Goal: Task Accomplishment & Management: Complete application form

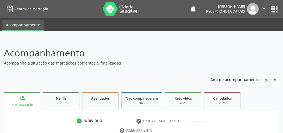
scroll to position [105, 0]
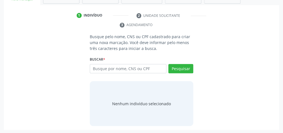
click at [150, 67] on input "text" at bounding box center [128, 69] width 77 height 10
type input "78756154453"
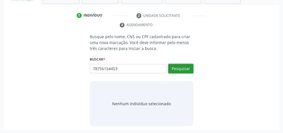
click at [176, 68] on button "Pesquisar" at bounding box center [180, 69] width 25 height 10
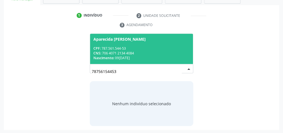
click at [164, 55] on div "Nascimento: 0[DATE]" at bounding box center [141, 57] width 96 height 5
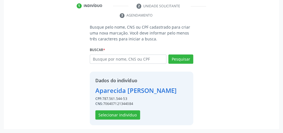
scroll to position [123, 0]
click at [118, 113] on button "Selecionar indivíduo" at bounding box center [117, 115] width 45 height 10
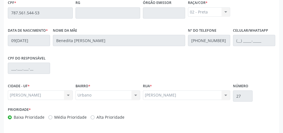
scroll to position [203, 0]
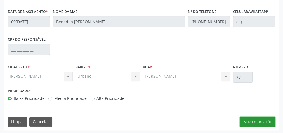
click at [262, 120] on button "Nova marcação" at bounding box center [257, 122] width 35 height 10
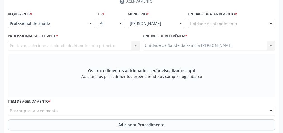
scroll to position [91, 0]
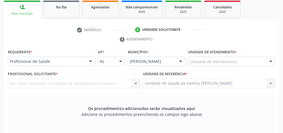
click at [270, 57] on div at bounding box center [271, 62] width 8 height 10
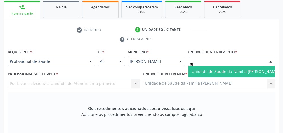
type input "g"
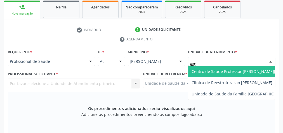
type input "esta"
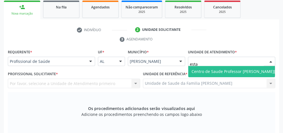
click at [256, 67] on span "Centro de Saude Professor [PERSON_NAME][GEOGRAPHIC_DATA]" at bounding box center [252, 71] width 128 height 11
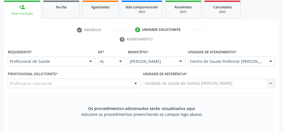
click at [136, 82] on div at bounding box center [135, 84] width 8 height 10
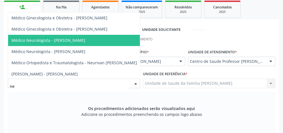
type input "neu"
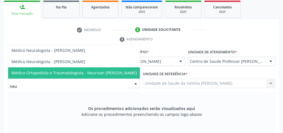
click at [95, 74] on span "Médico Ortopedista e Traumatologista - Neurivan [PERSON_NAME]" at bounding box center [74, 72] width 126 height 5
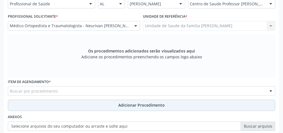
scroll to position [158, 0]
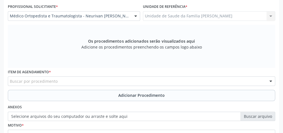
click at [154, 81] on div "Buscar por procedimento" at bounding box center [141, 81] width 267 height 10
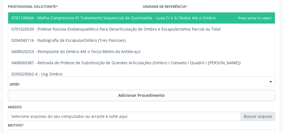
type input "ombro"
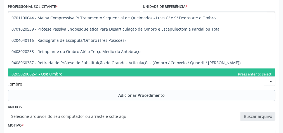
click at [65, 73] on span "0205020062-4 - Usg Ombro" at bounding box center [141, 73] width 267 height 11
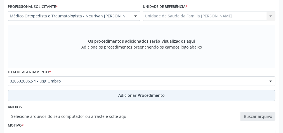
click at [141, 95] on span "Adicionar Procedimento" at bounding box center [141, 95] width 46 height 6
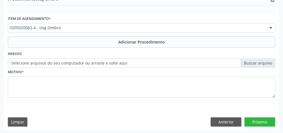
scroll to position [190, 0]
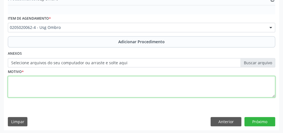
click at [140, 92] on textarea at bounding box center [141, 86] width 267 height 21
type textarea "m"
click at [140, 93] on textarea "MGI 8" at bounding box center [141, 86] width 267 height 21
type textarea "M"
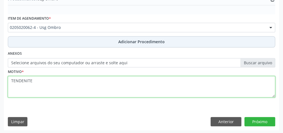
type textarea "TENDENITE"
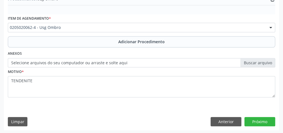
drag, startPoint x: 161, startPoint y: 46, endPoint x: 246, endPoint y: 16, distance: 89.4
click at [246, 16] on div "Item de agendamento * 0205020062-4 - Usg Ombro 0304070076 - .Quimioterapia de L…" at bounding box center [141, 23] width 267 height 18
click at [266, 62] on label "Selecione arquivos do seu computador ou arraste e solte aqui" at bounding box center [141, 63] width 267 height 10
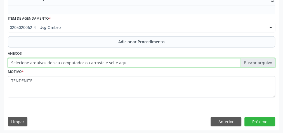
click at [266, 62] on input "Selecione arquivos do seu computador ou arraste e solte aqui" at bounding box center [141, 63] width 267 height 10
type input "C:\fakepath\ARTICL.jpeg"
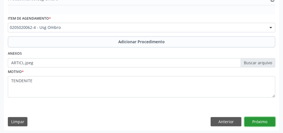
click at [261, 119] on button "Próximo" at bounding box center [259, 122] width 31 height 10
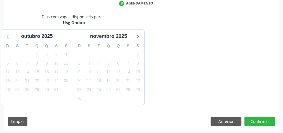
scroll to position [148, 0]
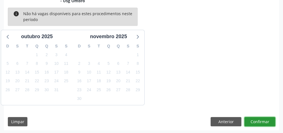
click at [261, 119] on button "Confirmar" at bounding box center [259, 122] width 31 height 10
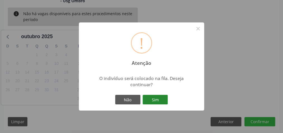
click at [162, 99] on button "Sim" at bounding box center [155, 100] width 25 height 10
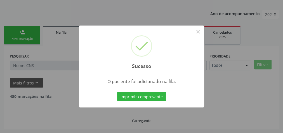
scroll to position [59, 0]
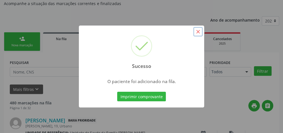
click at [197, 34] on button "×" at bounding box center [198, 32] width 10 height 10
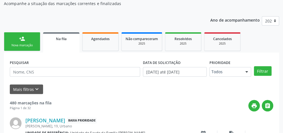
click at [26, 40] on link "person_add Nova marcação" at bounding box center [22, 41] width 36 height 19
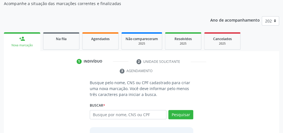
click at [112, 51] on div "1 Indivíduo 2 Unidade solicitante 3 Agendamento Busque pelo nome, CNS ou CPF ca…" at bounding box center [141, 113] width 275 height 124
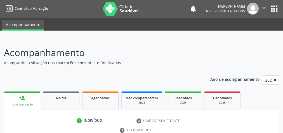
scroll to position [0, 0]
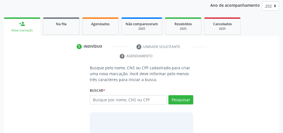
scroll to position [90, 0]
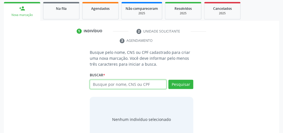
click at [148, 80] on input "text" at bounding box center [128, 84] width 77 height 10
click at [149, 80] on input "text" at bounding box center [128, 84] width 77 height 10
type input "05455142402"
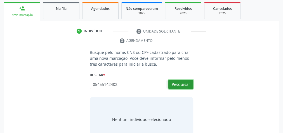
click at [176, 83] on button "Pesquisar" at bounding box center [180, 84] width 25 height 10
type input "05455142402"
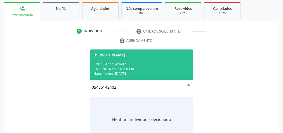
click at [167, 64] on div "CPF: 054.551.424-02" at bounding box center [141, 64] width 96 height 5
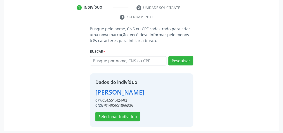
scroll to position [114, 0]
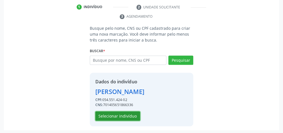
click at [123, 113] on button "Selecionar indivíduo" at bounding box center [117, 116] width 45 height 10
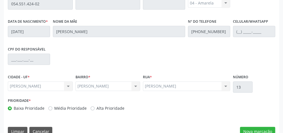
scroll to position [203, 0]
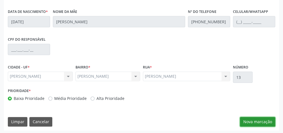
click at [252, 119] on button "Nova marcação" at bounding box center [257, 122] width 35 height 10
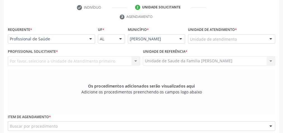
scroll to position [91, 0]
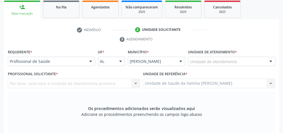
click at [270, 61] on div at bounding box center [271, 62] width 8 height 10
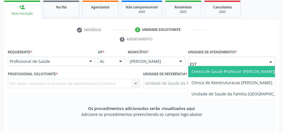
type input "ESTA"
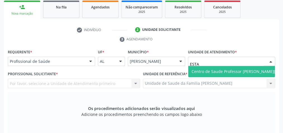
click at [251, 72] on span "Centro de Saude Professor [PERSON_NAME][GEOGRAPHIC_DATA]" at bounding box center [253, 71] width 122 height 5
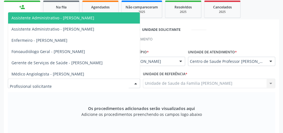
click at [124, 79] on div at bounding box center [74, 83] width 132 height 10
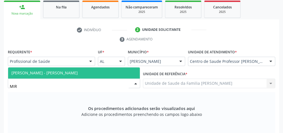
type input "MIRE"
click at [78, 70] on span "[PERSON_NAME] - [PERSON_NAME]" at bounding box center [44, 72] width 66 height 5
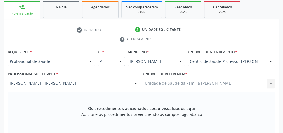
scroll to position [158, 0]
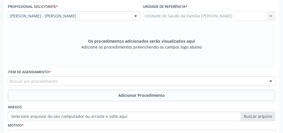
click at [123, 78] on div "Buscar por procedimento" at bounding box center [141, 81] width 267 height 10
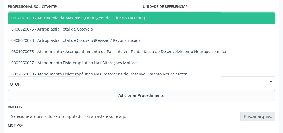
type input "OTORR"
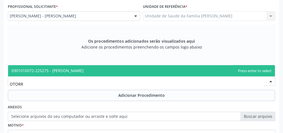
click at [113, 68] on span "0301010072-225275 - [PERSON_NAME]" at bounding box center [141, 70] width 267 height 11
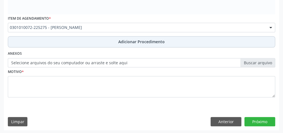
click at [132, 39] on span "Adicionar Procedimento" at bounding box center [141, 42] width 46 height 6
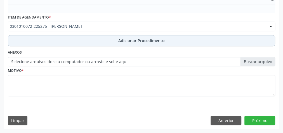
scroll to position [190, 0]
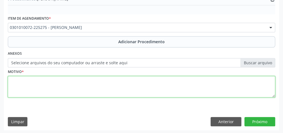
click at [123, 92] on textarea at bounding box center [141, 86] width 267 height 21
type textarea "PERDA AUDITIVA BILATERAL."
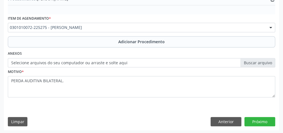
click at [263, 61] on label "Selecione arquivos do seu computador ou arraste e solte aqui" at bounding box center [141, 63] width 267 height 10
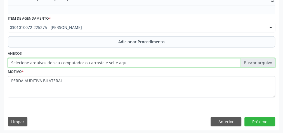
click at [263, 61] on input "Selecione arquivos do seu computador ou arraste e solte aqui" at bounding box center [141, 63] width 267 height 10
type input "C:\fakepath\OTORRINO.jpeg"
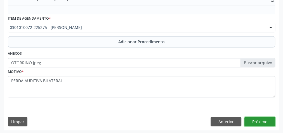
click at [260, 117] on button "Próximo" at bounding box center [259, 122] width 31 height 10
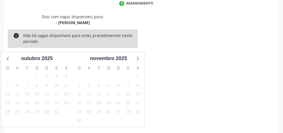
scroll to position [148, 0]
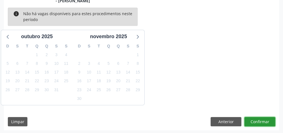
click at [256, 118] on button "Confirmar" at bounding box center [259, 122] width 31 height 10
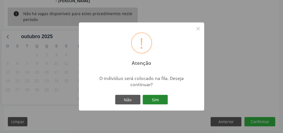
click at [161, 99] on button "Sim" at bounding box center [155, 100] width 25 height 10
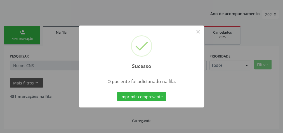
scroll to position [59, 0]
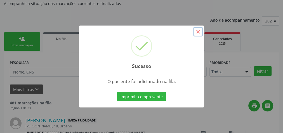
click at [199, 33] on button "×" at bounding box center [198, 32] width 10 height 10
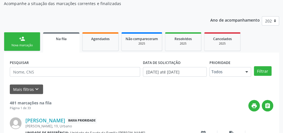
click at [30, 47] on div "Nova marcação" at bounding box center [22, 45] width 28 height 4
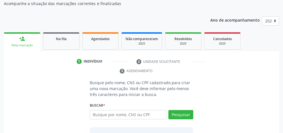
drag, startPoint x: 34, startPoint y: 68, endPoint x: 194, endPoint y: 76, distance: 160.2
click at [194, 76] on div "1 Indivíduo 2 Unidade solicitante 3 Agendamento Busque pelo nome, CNS ou CPF ca…" at bounding box center [141, 116] width 275 height 119
click at [123, 115] on input "text" at bounding box center [128, 115] width 77 height 10
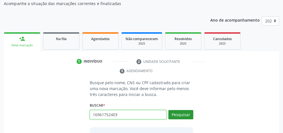
type input "16961752403"
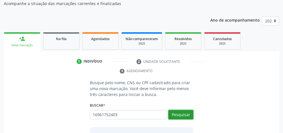
click at [180, 116] on button "Pesquisar" at bounding box center [180, 115] width 25 height 10
type input "16961752403"
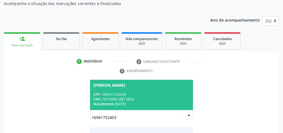
click at [131, 100] on div "CNS: 705 0008 2387 2853" at bounding box center [141, 99] width 96 height 5
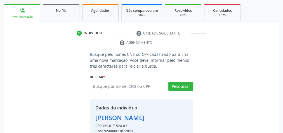
scroll to position [114, 0]
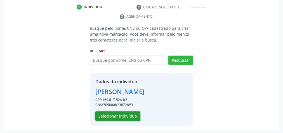
click at [131, 114] on button "Selecionar indivíduo" at bounding box center [117, 116] width 45 height 10
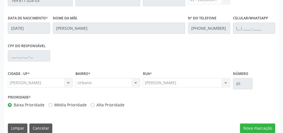
scroll to position [203, 0]
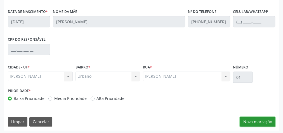
click at [251, 119] on button "Nova marcação" at bounding box center [257, 122] width 35 height 10
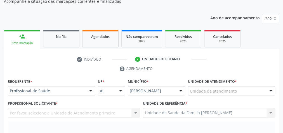
scroll to position [46, 0]
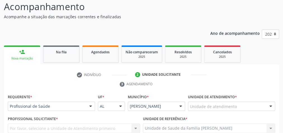
click at [270, 107] on div at bounding box center [271, 107] width 8 height 10
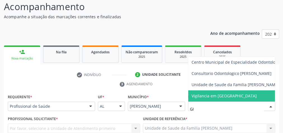
type input "GIS"
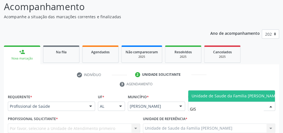
click at [254, 90] on span "Unidade de Saude da Familia [PERSON_NAME]" at bounding box center [235, 95] width 94 height 11
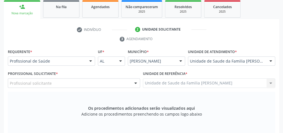
scroll to position [136, 0]
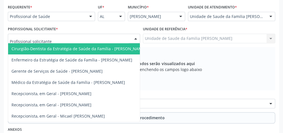
click at [136, 36] on div at bounding box center [135, 39] width 8 height 10
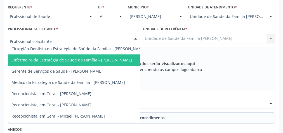
click at [122, 60] on span "Enfermeiro da Estratégia de Saúde da Família - [PERSON_NAME]" at bounding box center [71, 59] width 121 height 5
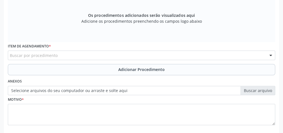
scroll to position [203, 0]
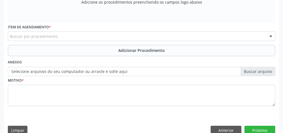
click at [256, 38] on div "Buscar por procedimento" at bounding box center [141, 36] width 267 height 10
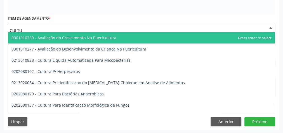
scroll to position [189, 0]
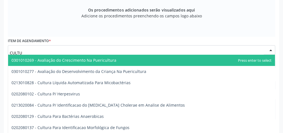
click at [75, 52] on input "CULTU" at bounding box center [137, 52] width 254 height 11
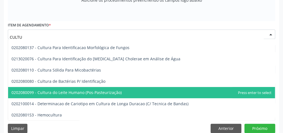
scroll to position [211, 0]
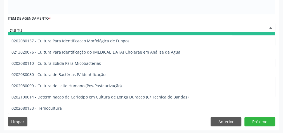
click at [29, 27] on input "CULTU" at bounding box center [137, 30] width 254 height 11
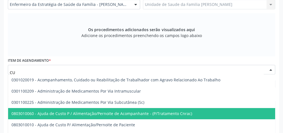
scroll to position [167, 0]
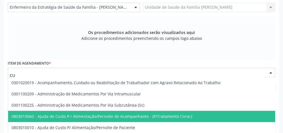
click at [38, 69] on input "CU" at bounding box center [137, 74] width 254 height 11
type input "C"
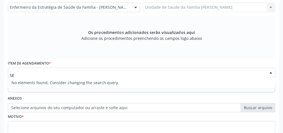
type input "S"
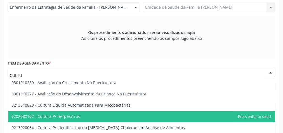
scroll to position [22, 0]
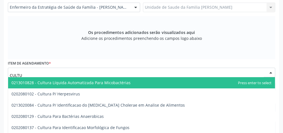
click at [50, 75] on input "CULTU" at bounding box center [137, 74] width 254 height 11
type input "C"
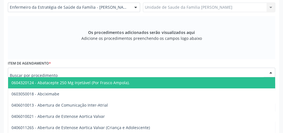
click at [80, 71] on input "text" at bounding box center [137, 74] width 254 height 11
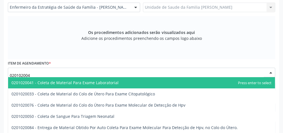
scroll to position [0, 0]
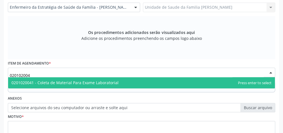
type input "0201020041"
click at [89, 80] on span "0201020041 - Coleta de Material Para Exame Laboratorial" at bounding box center [64, 82] width 107 height 5
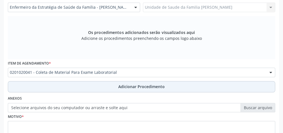
click at [145, 88] on span "Adicionar Procedimento" at bounding box center [141, 86] width 46 height 6
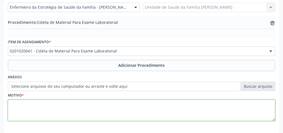
click at [135, 110] on textarea at bounding box center [141, 109] width 267 height 21
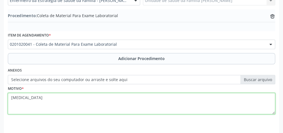
scroll to position [190, 0]
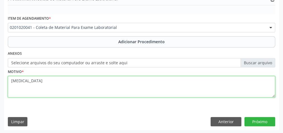
type textarea "[MEDICAL_DATA]"
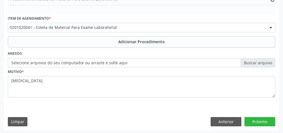
click at [263, 61] on label "Selecione arquivos do seu computador ou arraste e solte aqui" at bounding box center [141, 63] width 267 height 10
click at [263, 61] on input "Selecione arquivos do seu computador ou arraste e solte aqui" at bounding box center [141, 63] width 267 height 10
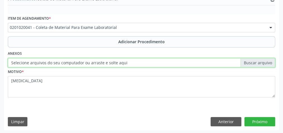
type input "C:\fakepath\LBT.jpeg"
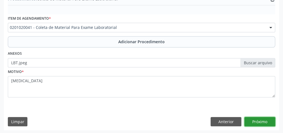
click at [259, 123] on button "Próximo" at bounding box center [259, 122] width 31 height 10
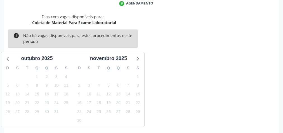
scroll to position [148, 0]
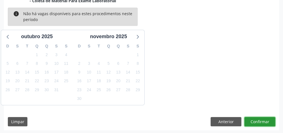
click at [259, 123] on button "Confirmar" at bounding box center [259, 122] width 31 height 10
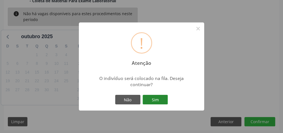
click at [162, 101] on button "Sim" at bounding box center [155, 100] width 25 height 10
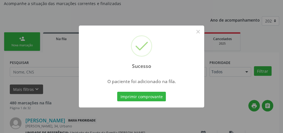
scroll to position [0, 0]
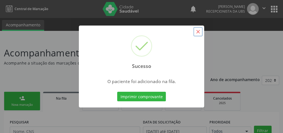
click at [200, 32] on button "×" at bounding box center [198, 32] width 10 height 10
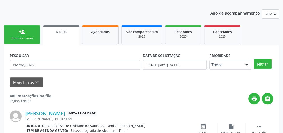
scroll to position [67, 0]
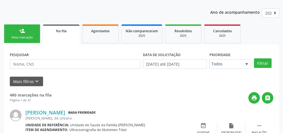
click at [32, 34] on link "person_add Nova marcação" at bounding box center [22, 33] width 36 height 19
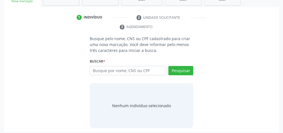
scroll to position [105, 0]
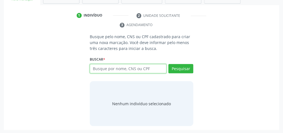
click at [122, 70] on input "text" at bounding box center [128, 69] width 77 height 10
type input "11008355470"
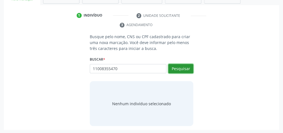
click at [183, 69] on button "Pesquisar" at bounding box center [180, 69] width 25 height 10
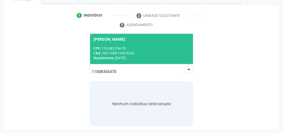
click at [138, 48] on div "CPF: 110.083.554-70" at bounding box center [141, 48] width 96 height 5
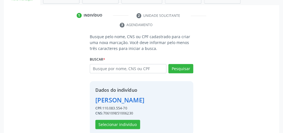
scroll to position [114, 0]
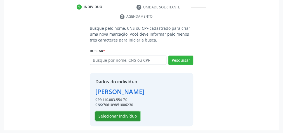
click at [130, 115] on button "Selecionar indivíduo" at bounding box center [117, 116] width 45 height 10
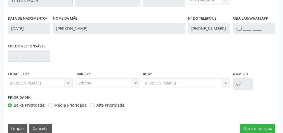
scroll to position [203, 0]
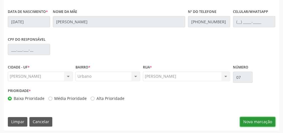
click at [253, 117] on button "Nova marcação" at bounding box center [257, 122] width 35 height 10
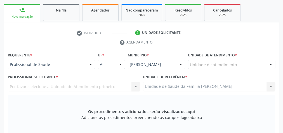
scroll to position [46, 0]
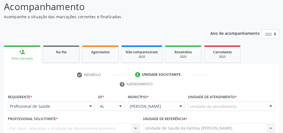
click at [270, 102] on div at bounding box center [271, 107] width 8 height 10
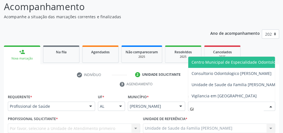
type input "GIS"
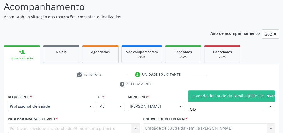
click at [251, 90] on div "Unidade de Saude da Familia [PERSON_NAME] resultado encontrado para: " GIS " Nã…" at bounding box center [231, 95] width 87 height 11
click at [251, 90] on span "Unidade de Saude da Familia [PERSON_NAME]" at bounding box center [235, 95] width 94 height 11
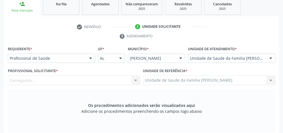
scroll to position [113, 0]
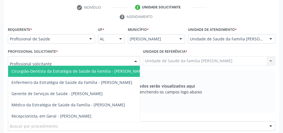
click at [136, 61] on div at bounding box center [135, 61] width 8 height 10
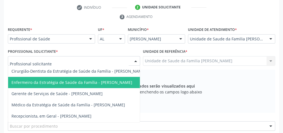
click at [119, 83] on span "Enfermeiro da Estratégia de Saúde da Família - [PERSON_NAME]" at bounding box center [71, 81] width 121 height 5
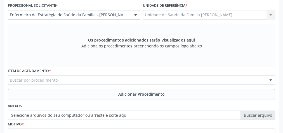
scroll to position [203, 0]
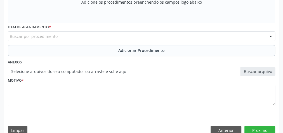
click at [138, 34] on div "Buscar por procedimento" at bounding box center [141, 36] width 267 height 10
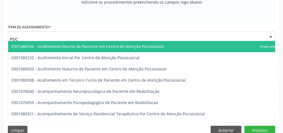
type input "PSI"
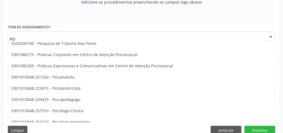
scroll to position [1119, 0]
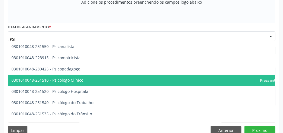
click at [86, 78] on span "0301010048-251510 - Psicólogo Clínico" at bounding box center [152, 79] width 289 height 11
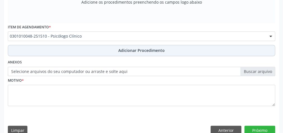
click at [130, 51] on span "Adicionar Procedimento" at bounding box center [141, 50] width 46 height 6
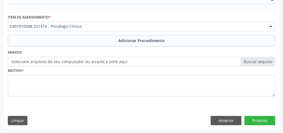
scroll to position [182, 0]
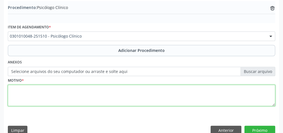
click at [122, 92] on textarea at bounding box center [141, 94] width 267 height 21
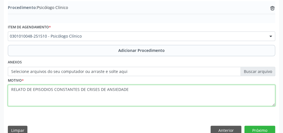
click at [121, 91] on textarea "RELATO DE EPISODIOS CONSTANTES DE CRISES DE ANSIEDADE" at bounding box center [141, 94] width 267 height 21
type textarea "RELATO DE EPISODIOS CONSTANTES DE CRISES DE ANSIEDADE"
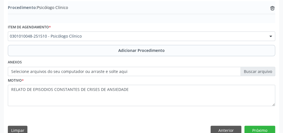
click at [261, 70] on label "Selecione arquivos do seu computador ou arraste e solte aqui" at bounding box center [141, 72] width 267 height 10
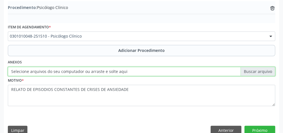
click at [261, 70] on input "Selecione arquivos do seu computador ou arraste e solte aqui" at bounding box center [141, 72] width 267 height 10
type input "C:\fakepath\PSCL.jpeg"
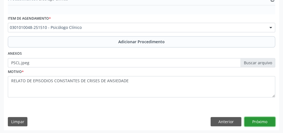
click at [251, 117] on button "Próximo" at bounding box center [259, 122] width 31 height 10
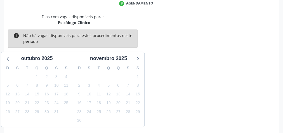
scroll to position [148, 0]
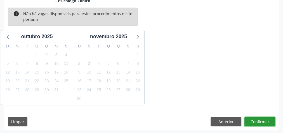
click at [249, 118] on button "Confirmar" at bounding box center [259, 122] width 31 height 10
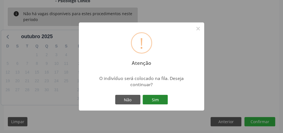
click at [157, 100] on button "Sim" at bounding box center [155, 100] width 25 height 10
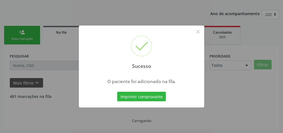
scroll to position [59, 0]
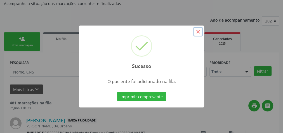
click at [199, 34] on button "×" at bounding box center [198, 32] width 10 height 10
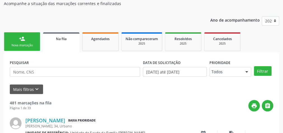
click at [18, 42] on link "person_add Nova marcação" at bounding box center [22, 41] width 36 height 19
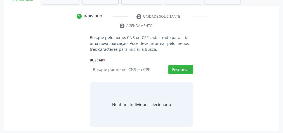
scroll to position [105, 0]
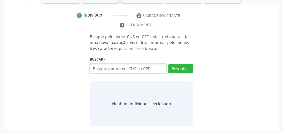
click at [131, 66] on input "text" at bounding box center [128, 69] width 77 height 10
type input "03598191413"
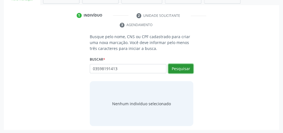
click at [183, 69] on button "Pesquisar" at bounding box center [180, 69] width 25 height 10
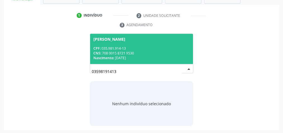
click at [151, 45] on span "[PERSON_NAME] CPF: 035.981.914-13 CNS: 708 0015 8721 9530 Nascimento: 0[DATE]" at bounding box center [141, 49] width 103 height 30
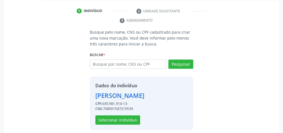
scroll to position [114, 0]
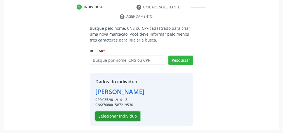
click at [128, 113] on button "Selecionar indivíduo" at bounding box center [117, 116] width 45 height 10
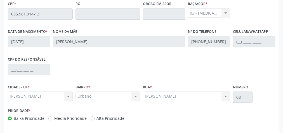
scroll to position [203, 0]
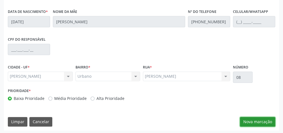
click at [253, 121] on button "Nova marcação" at bounding box center [257, 122] width 35 height 10
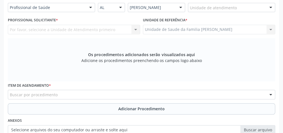
scroll to position [113, 0]
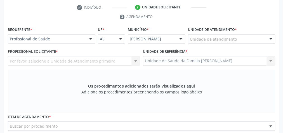
click at [270, 36] on div at bounding box center [271, 39] width 8 height 10
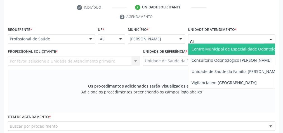
type input "G"
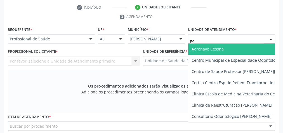
type input "EST"
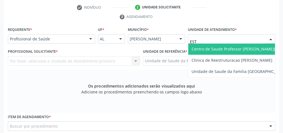
click at [256, 48] on span "Centro de Saude Professor [PERSON_NAME][GEOGRAPHIC_DATA]" at bounding box center [253, 48] width 122 height 5
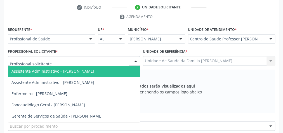
click at [137, 58] on div at bounding box center [135, 61] width 8 height 10
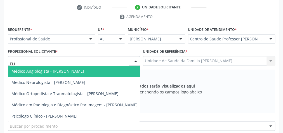
type input "[PERSON_NAME]"
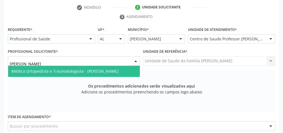
click at [119, 70] on span "Médico Ortopedista e Traumatologista - [PERSON_NAME]" at bounding box center [64, 70] width 107 height 5
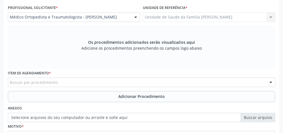
scroll to position [158, 0]
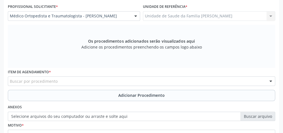
click at [121, 79] on div "Buscar por procedimento" at bounding box center [141, 81] width 267 height 10
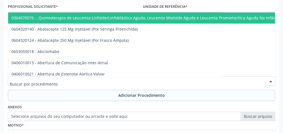
click at [108, 84] on input "text" at bounding box center [137, 83] width 254 height 11
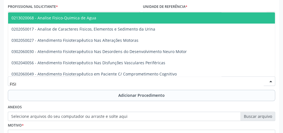
type input "FISIO"
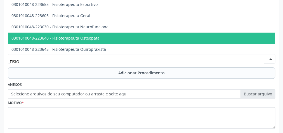
scroll to position [432, 0]
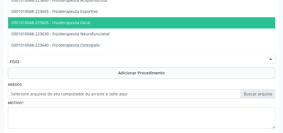
click at [79, 23] on span "0301010048-223605 - Fisioterapeuta Geral" at bounding box center [50, 22] width 79 height 5
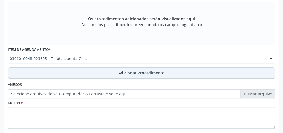
click at [135, 73] on span "Adicionar Procedimento" at bounding box center [141, 73] width 46 height 6
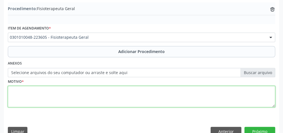
drag, startPoint x: 129, startPoint y: 90, endPoint x: 127, endPoint y: 84, distance: 5.8
click at [129, 90] on textarea at bounding box center [141, 96] width 267 height 21
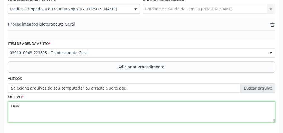
scroll to position [158, 0]
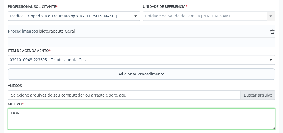
type textarea "DOR"
click at [151, 121] on textarea "DOR" at bounding box center [141, 118] width 267 height 21
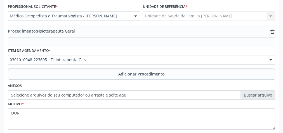
click at [255, 94] on label "Selecione arquivos do seu computador ou arraste e solte aqui" at bounding box center [141, 95] width 267 height 10
click at [255, 94] on input "Selecione arquivos do seu computador ou arraste e solte aqui" at bounding box center [141, 95] width 267 height 10
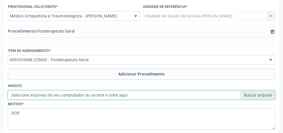
type input "C:\fakepath\FISIO.jpeg"
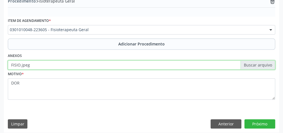
scroll to position [190, 0]
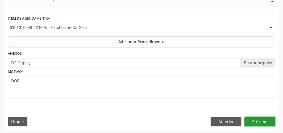
click at [254, 119] on button "Próximo" at bounding box center [259, 122] width 31 height 10
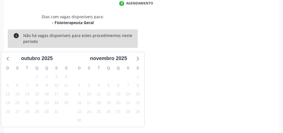
scroll to position [148, 0]
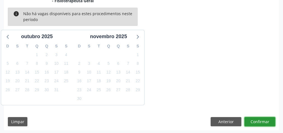
click at [254, 119] on button "Confirmar" at bounding box center [259, 122] width 31 height 10
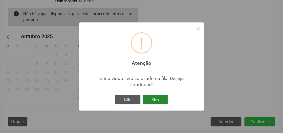
click at [164, 101] on button "Sim" at bounding box center [155, 100] width 25 height 10
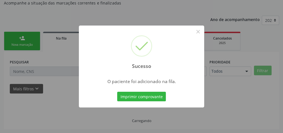
scroll to position [59, 0]
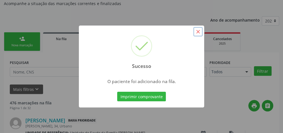
click at [197, 35] on button "×" at bounding box center [198, 32] width 10 height 10
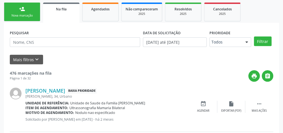
scroll to position [37, 0]
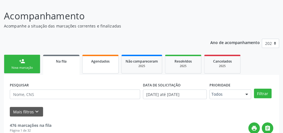
click at [112, 63] on link "Agendados" at bounding box center [100, 64] width 36 height 19
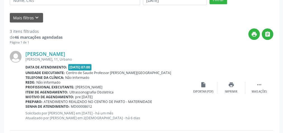
scroll to position [106, 0]
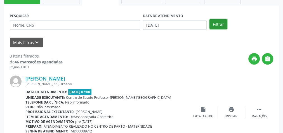
click at [215, 23] on button "Filtrar" at bounding box center [219, 24] width 18 height 10
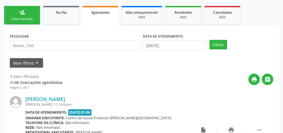
scroll to position [39, 0]
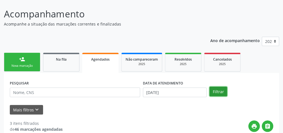
click at [221, 89] on button "Filtrar" at bounding box center [219, 91] width 18 height 10
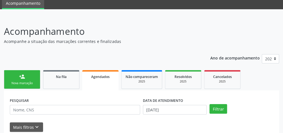
scroll to position [0, 0]
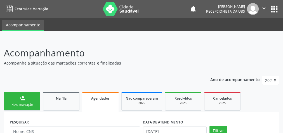
click at [18, 102] on div "Nova marcação" at bounding box center [22, 104] width 28 height 4
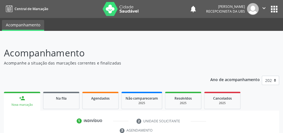
click at [191, 32] on div at bounding box center [141, 35] width 283 height 8
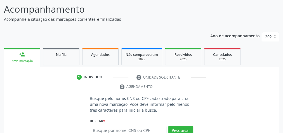
scroll to position [45, 0]
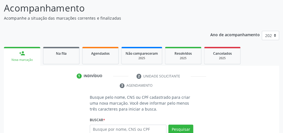
click at [110, 18] on p "Acompanhe a situação das marcações correntes e finalizadas" at bounding box center [100, 18] width 193 height 6
